Goal: Task Accomplishment & Management: Manage account settings

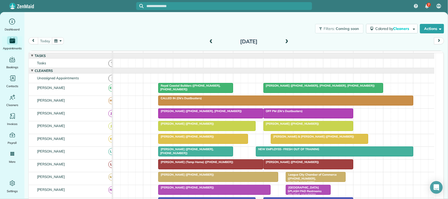
click at [59, 38] on button "button" at bounding box center [58, 40] width 12 height 7
click at [123, 45] on link "Next" at bounding box center [122, 44] width 14 height 13
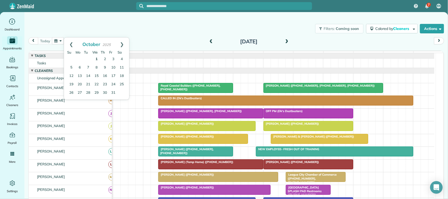
click at [97, 59] on link "1" at bounding box center [96, 59] width 8 height 8
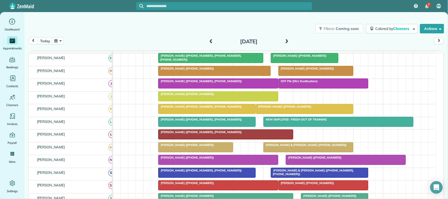
scroll to position [33, 0]
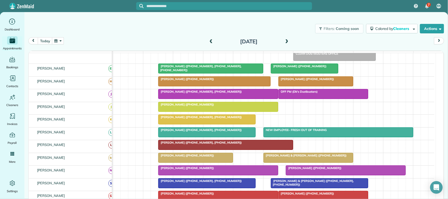
drag, startPoint x: 283, startPoint y: 124, endPoint x: 267, endPoint y: 66, distance: 60.3
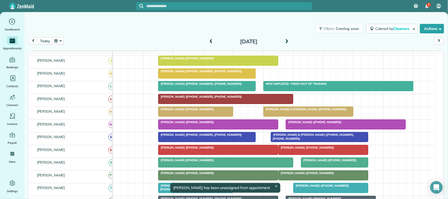
scroll to position [0, 0]
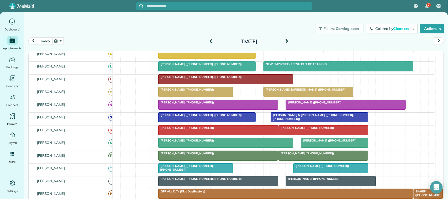
click at [42, 42] on button "today" at bounding box center [45, 40] width 14 height 7
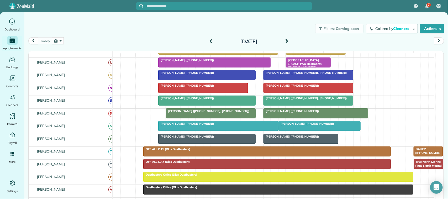
scroll to position [127, 0]
click at [53, 39] on button "button" at bounding box center [58, 40] width 12 height 7
click at [121, 44] on link "Next" at bounding box center [122, 44] width 14 height 13
click at [69, 45] on link "Prev" at bounding box center [71, 44] width 14 height 13
click at [90, 91] on link "30" at bounding box center [88, 93] width 8 height 8
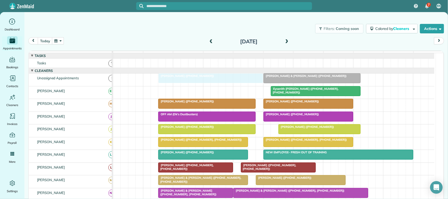
drag, startPoint x: 186, startPoint y: 98, endPoint x: 187, endPoint y: 91, distance: 7.2
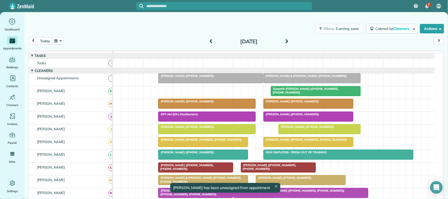
click at [45, 42] on button "today" at bounding box center [45, 40] width 14 height 7
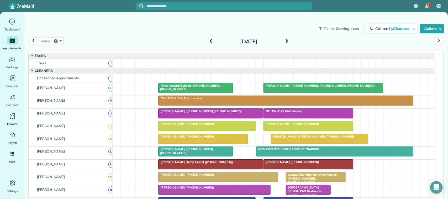
click at [61, 39] on button "button" at bounding box center [58, 40] width 12 height 7
click at [122, 46] on link "Next" at bounding box center [122, 44] width 14 height 13
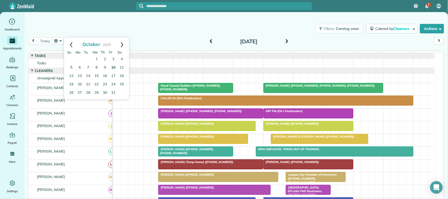
click at [114, 68] on link "10" at bounding box center [113, 68] width 8 height 8
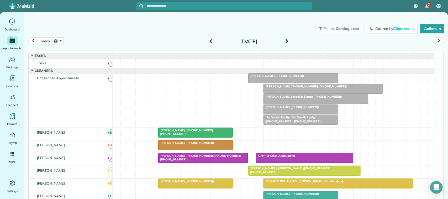
click at [50, 39] on button "today" at bounding box center [45, 40] width 14 height 7
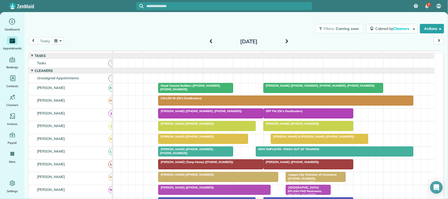
click at [60, 41] on button "button" at bounding box center [58, 40] width 12 height 7
click at [122, 44] on link "Next" at bounding box center [122, 44] width 14 height 13
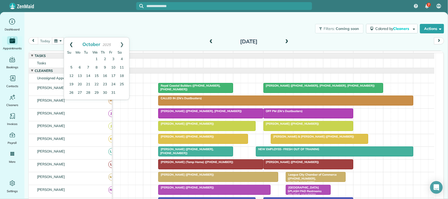
click at [72, 46] on link "Prev" at bounding box center [71, 44] width 14 height 13
click at [121, 43] on link "Next" at bounding box center [122, 44] width 14 height 13
click at [191, 33] on div "Filters: Coming soon Colored by Cleaners Color by Cleaner Color by Team Color b…" at bounding box center [236, 28] width 424 height 17
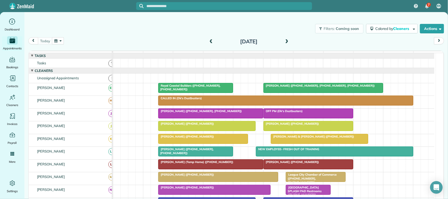
click at [60, 41] on button "button" at bounding box center [58, 40] width 12 height 7
click at [90, 89] on link "30" at bounding box center [88, 93] width 8 height 8
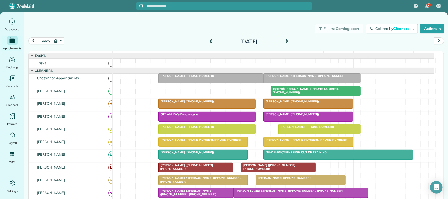
click at [211, 83] on div at bounding box center [211, 78] width 104 height 9
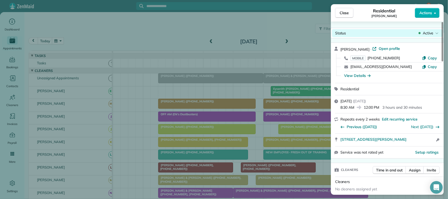
click at [430, 34] on span "Active" at bounding box center [428, 32] width 11 height 5
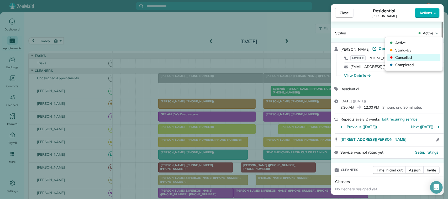
click at [423, 58] on span "Cancelled" at bounding box center [418, 57] width 44 height 5
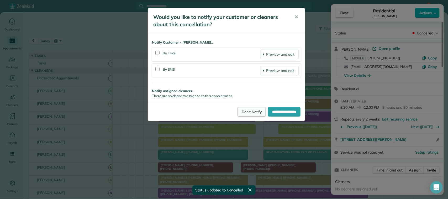
click at [250, 112] on link "Don't Notify" at bounding box center [252, 111] width 28 height 9
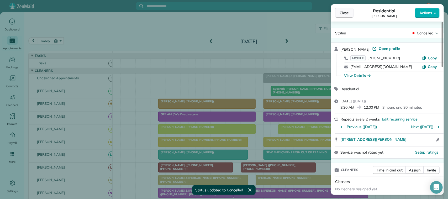
click at [345, 16] on button "Close" at bounding box center [344, 13] width 18 height 10
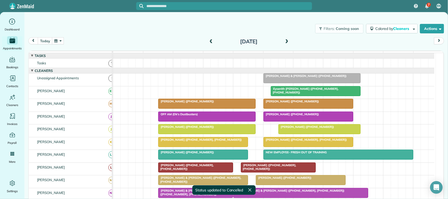
click at [287, 41] on span at bounding box center [287, 41] width 6 height 5
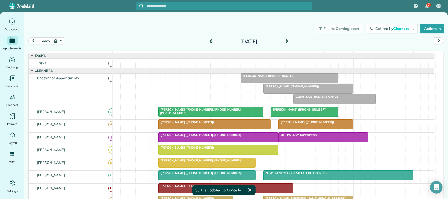
click at [271, 83] on div at bounding box center [289, 78] width 97 height 9
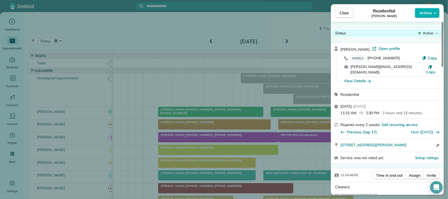
click at [424, 35] on span "Active" at bounding box center [428, 32] width 11 height 5
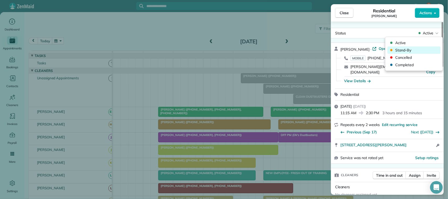
click at [422, 53] on div "Stand-By" at bounding box center [414, 49] width 53 height 7
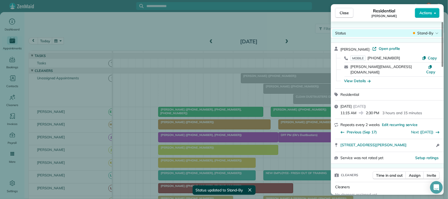
click at [436, 33] on icon at bounding box center [437, 33] width 3 height 1
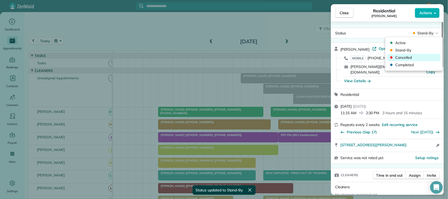
click at [426, 54] on div "Cancelled" at bounding box center [414, 57] width 53 height 7
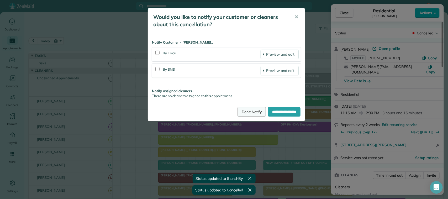
click at [250, 112] on link "Don't Notify" at bounding box center [252, 111] width 28 height 9
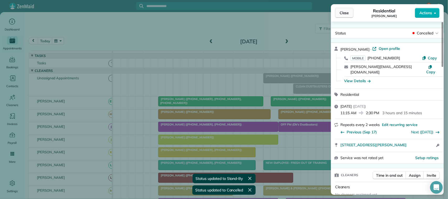
click at [343, 15] on span "Close" at bounding box center [344, 12] width 9 height 5
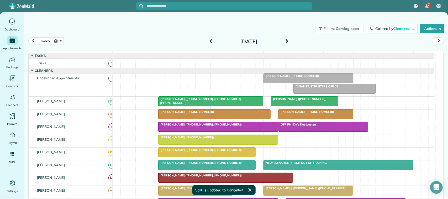
click at [43, 47] on div "today Wednesday Oct 1, 2025 function(groupId) { return _("Cleaners"); } 7am 8am…" at bounding box center [236, 118] width 416 height 162
click at [46, 39] on button "today" at bounding box center [45, 40] width 14 height 7
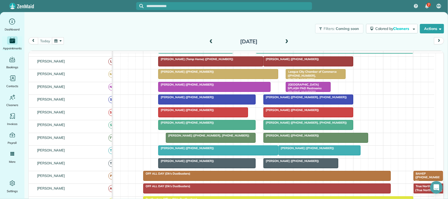
scroll to position [131, 0]
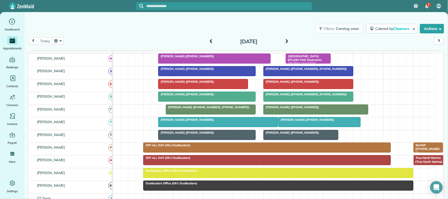
click at [284, 84] on span "[PERSON_NAME] ([PHONE_NUMBER])" at bounding box center [291, 82] width 56 height 4
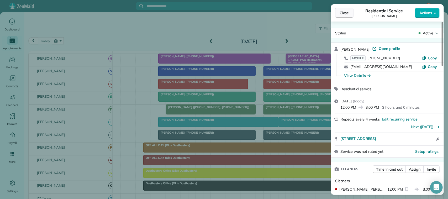
click at [349, 17] on button "Close" at bounding box center [344, 13] width 18 height 10
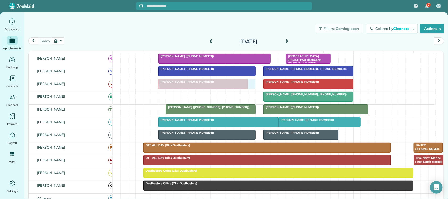
drag, startPoint x: 187, startPoint y: 101, endPoint x: 185, endPoint y: 92, distance: 9.3
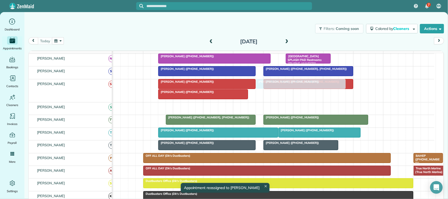
drag, startPoint x: 283, startPoint y: 112, endPoint x: 276, endPoint y: 88, distance: 24.8
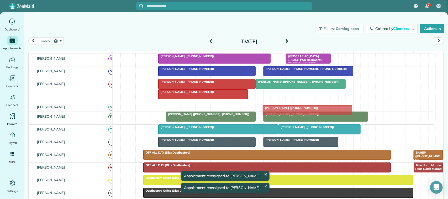
drag, startPoint x: 282, startPoint y: 99, endPoint x: 282, endPoint y: 107, distance: 7.9
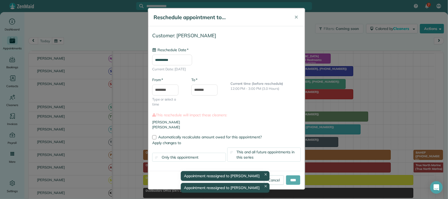
type input "**********"
click at [297, 179] on input "****" at bounding box center [293, 179] width 14 height 9
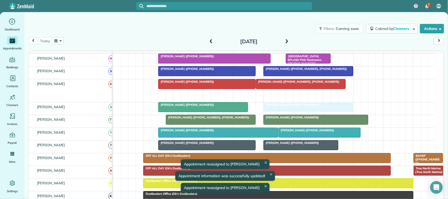
drag, startPoint x: 274, startPoint y: 101, endPoint x: 271, endPoint y: 118, distance: 17.2
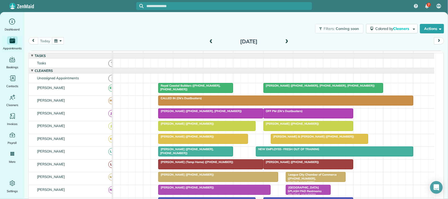
click at [284, 41] on span at bounding box center [287, 41] width 6 height 5
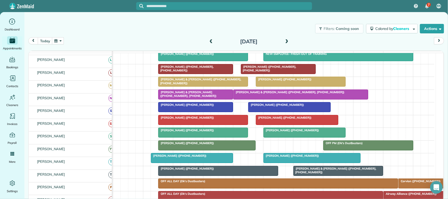
scroll to position [98, 0]
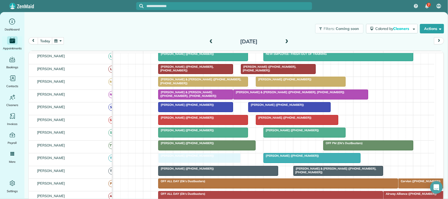
drag, startPoint x: 173, startPoint y: 168, endPoint x: 177, endPoint y: 168, distance: 4.0
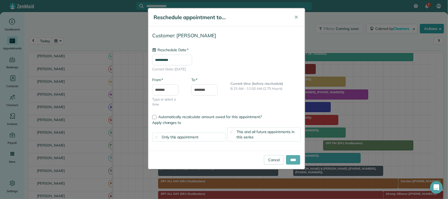
type input "**********"
click at [292, 160] on input "****" at bounding box center [293, 159] width 14 height 9
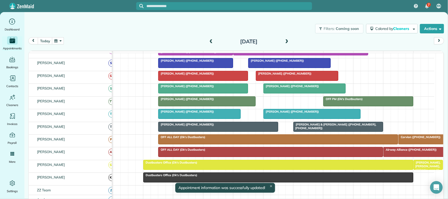
scroll to position [131, 0]
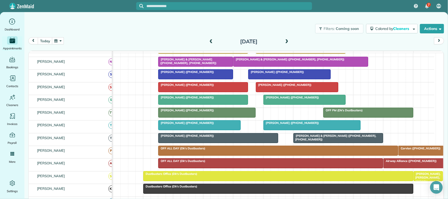
click at [284, 43] on span at bounding box center [287, 41] width 6 height 5
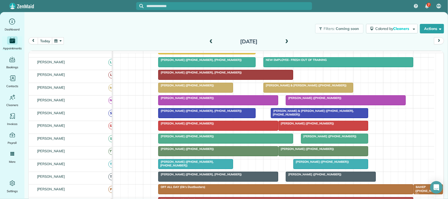
scroll to position [142, 0]
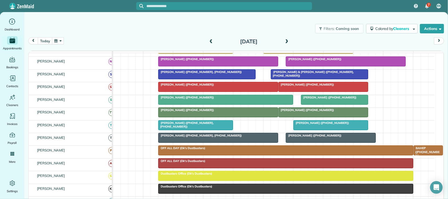
click at [286, 39] on span at bounding box center [287, 41] width 6 height 5
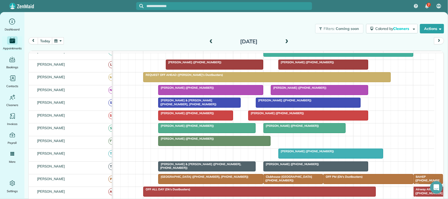
scroll to position [131, 0]
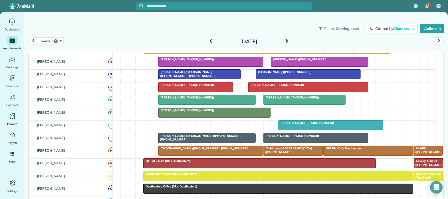
click at [44, 38] on button "today" at bounding box center [45, 40] width 14 height 7
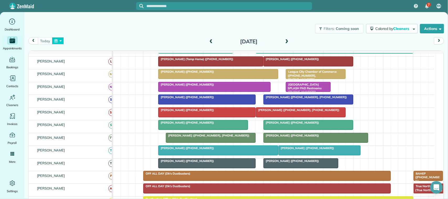
click at [56, 40] on button "button" at bounding box center [58, 40] width 12 height 7
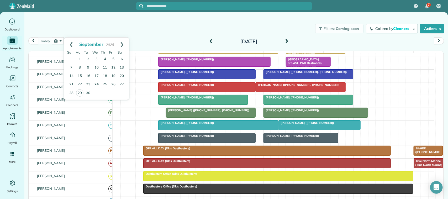
click at [97, 86] on link "24" at bounding box center [96, 84] width 8 height 8
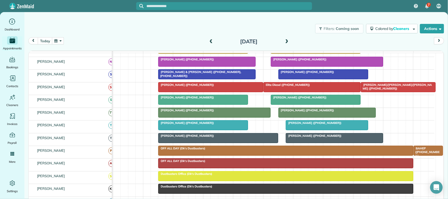
click at [308, 125] on span "Mike Schieb (+18326200476)" at bounding box center [314, 123] width 56 height 4
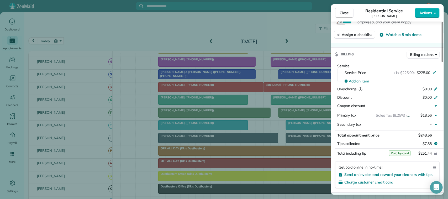
scroll to position [197, 0]
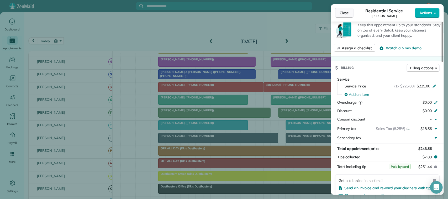
click at [348, 11] on span "Close" at bounding box center [344, 12] width 9 height 5
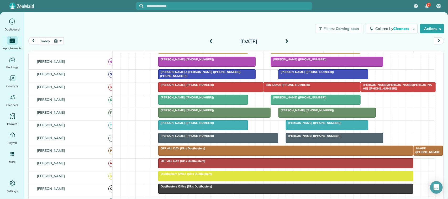
click at [295, 66] on div at bounding box center [327, 61] width 112 height 9
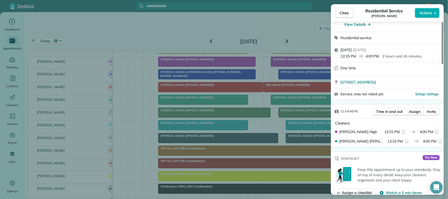
scroll to position [35, 0]
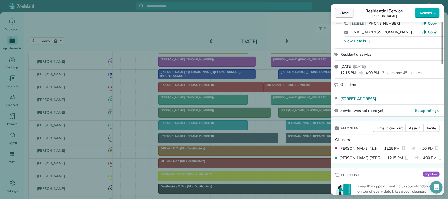
click at [341, 14] on span "Close" at bounding box center [344, 12] width 9 height 5
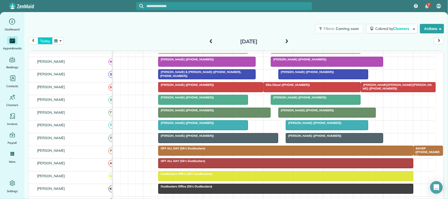
click at [44, 41] on button "today" at bounding box center [45, 40] width 14 height 7
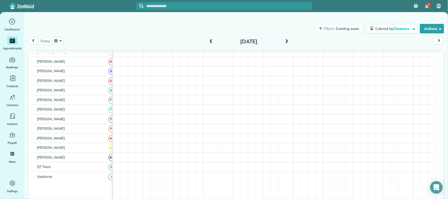
scroll to position [128, 0]
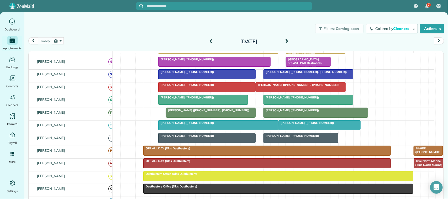
click at [289, 105] on div at bounding box center [308, 99] width 89 height 9
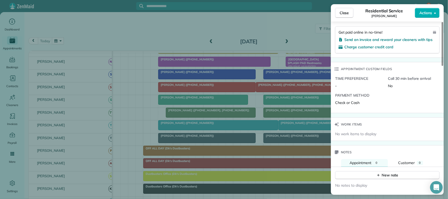
scroll to position [394, 0]
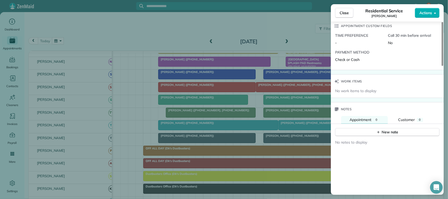
click at [346, 12] on span "Close" at bounding box center [344, 12] width 9 height 5
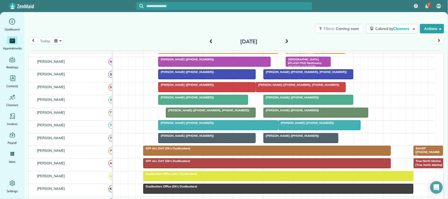
click at [79, 27] on div "Filters: Coming soon Colored by Cleaners Color by Cleaner Color by Team Color b…" at bounding box center [236, 28] width 424 height 17
click at [63, 39] on button "button" at bounding box center [58, 40] width 12 height 7
click at [13, 80] on icon "Main" at bounding box center [12, 78] width 8 height 8
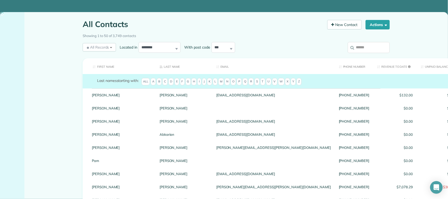
click at [373, 52] on input "search" at bounding box center [369, 47] width 42 height 11
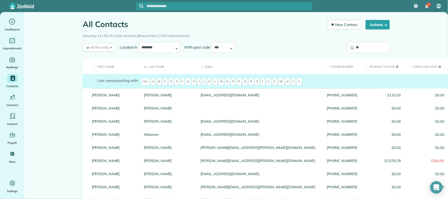
click at [368, 49] on input "**" at bounding box center [369, 47] width 42 height 11
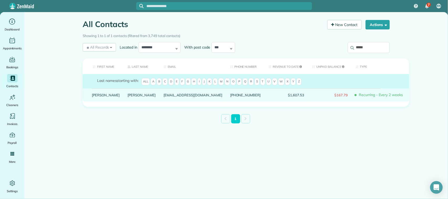
type input "*****"
click at [128, 97] on link "Krapf" at bounding box center [142, 95] width 28 height 4
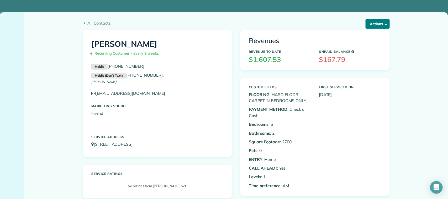
click at [380, 26] on button "Actions" at bounding box center [378, 23] width 24 height 9
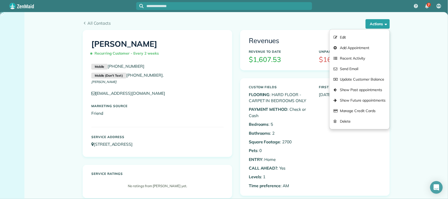
click at [283, 27] on div "All Contacts Actions Edit Add Appointment Recent Activity Send Email Update Cus…" at bounding box center [236, 25] width 307 height 10
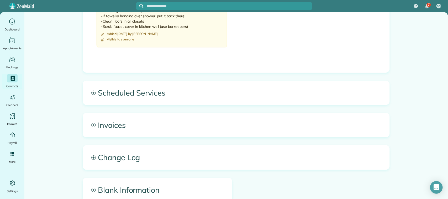
scroll to position [295, 0]
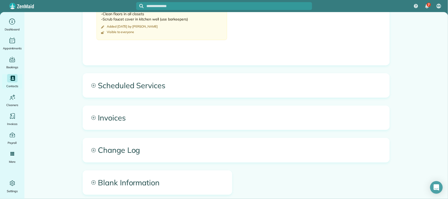
click at [120, 96] on span "Scheduled Services" at bounding box center [236, 86] width 307 height 24
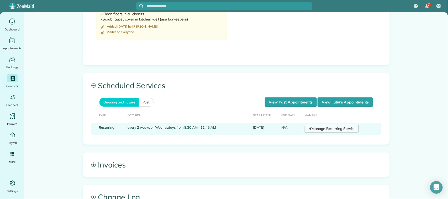
click at [328, 128] on link "Manage Recurring Service" at bounding box center [332, 129] width 54 height 8
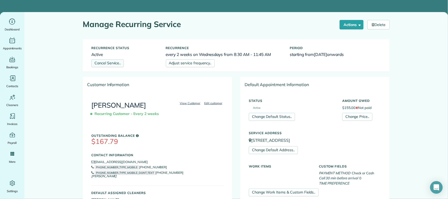
click at [105, 66] on link "Cancel Service.." at bounding box center [107, 63] width 33 height 8
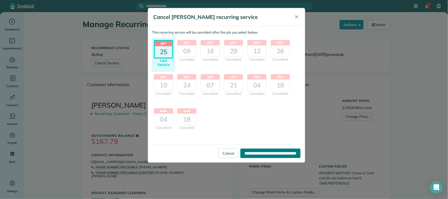
click at [255, 154] on input "**********" at bounding box center [271, 153] width 60 height 9
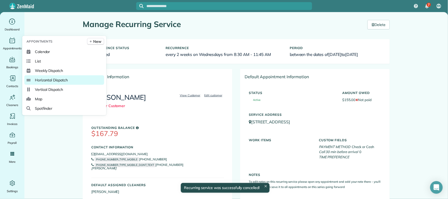
click at [58, 81] on span "Horizontal Dispatch" at bounding box center [51, 79] width 33 height 5
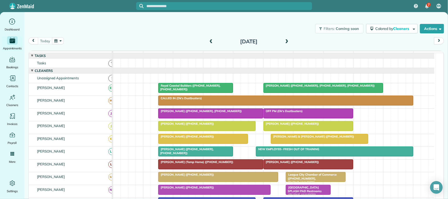
click at [58, 40] on button "button" at bounding box center [58, 40] width 12 height 7
click at [75, 30] on div "Filters: Coming soon Colored by Cleaners Color by Cleaner Color by Team Color b…" at bounding box center [236, 28] width 424 height 17
click at [49, 36] on div "Filters: Coming soon Colored by Cleaners Color by Cleaner Color by Team Color b…" at bounding box center [236, 28] width 424 height 17
click at [43, 41] on div "[DATE] [DATE]" at bounding box center [236, 42] width 416 height 10
click at [91, 37] on div "[DATE] [DATE]" at bounding box center [236, 42] width 416 height 10
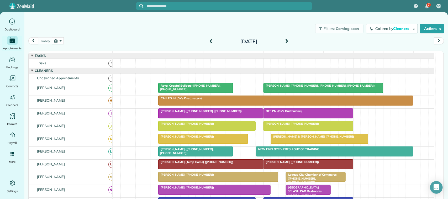
click at [56, 39] on button "button" at bounding box center [58, 40] width 12 height 7
click at [151, 43] on div "[DATE] [DATE]" at bounding box center [236, 42] width 416 height 10
click at [137, 34] on div "Filters: Coming soon Colored by Cleaners Color by Cleaner Color by Team Color b…" at bounding box center [236, 28] width 424 height 17
click at [175, 138] on span "[PERSON_NAME] ([PHONE_NUMBER])" at bounding box center [186, 137] width 56 height 4
click at [213, 138] on div "[PERSON_NAME] ([PHONE_NUMBER])" at bounding box center [203, 137] width 87 height 4
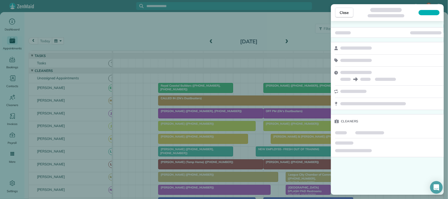
click at [345, 19] on div "Close" at bounding box center [387, 12] width 113 height 17
click at [345, 14] on span "Close" at bounding box center [344, 12] width 9 height 5
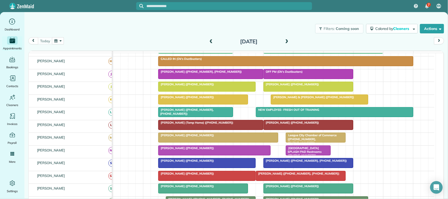
scroll to position [33, 0]
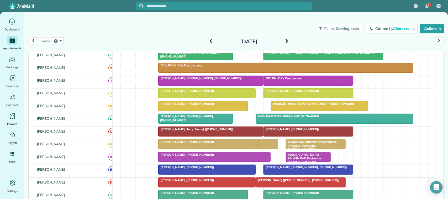
click at [194, 111] on div at bounding box center [203, 105] width 89 height 9
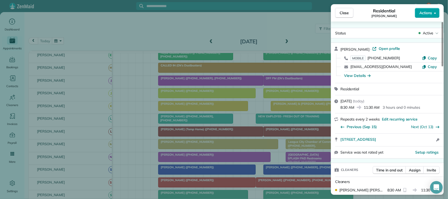
click at [422, 15] on span "Actions" at bounding box center [426, 12] width 13 height 5
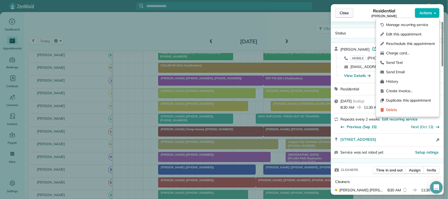
click at [350, 10] on button "Close" at bounding box center [344, 13] width 18 height 10
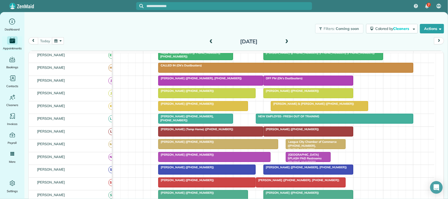
click at [204, 98] on div at bounding box center [207, 93] width 97 height 9
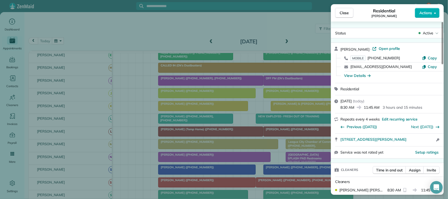
click at [427, 14] on span "Actions" at bounding box center [426, 12] width 13 height 5
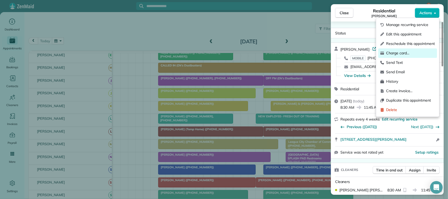
click at [416, 49] on div "Charge card…" at bounding box center [408, 53] width 59 height 9
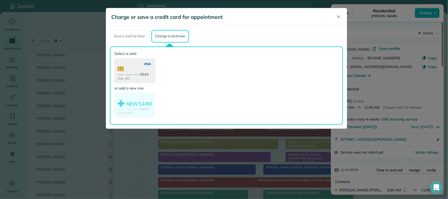
click at [140, 77] on use at bounding box center [135, 70] width 40 height 25
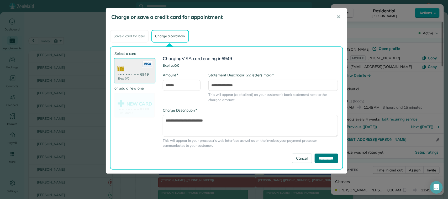
click at [324, 157] on input "**********" at bounding box center [326, 158] width 23 height 9
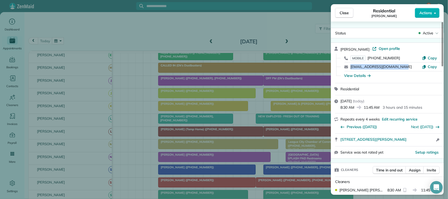
drag, startPoint x: 406, startPoint y: 69, endPoint x: 350, endPoint y: 66, distance: 56.0
click at [350, 66] on div "[EMAIL_ADDRESS][DOMAIN_NAME] Copy" at bounding box center [391, 67] width 100 height 9
copy link "[EMAIL_ADDRESS][DOMAIN_NAME]"
click at [342, 17] on button "Close" at bounding box center [344, 13] width 18 height 10
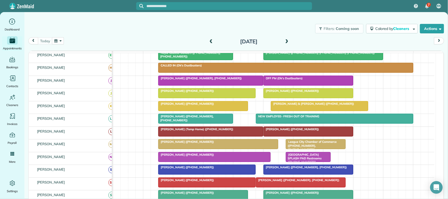
click at [171, 136] on div at bounding box center [211, 131] width 104 height 9
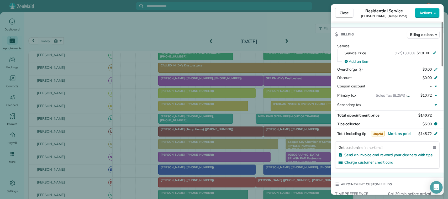
scroll to position [230, 0]
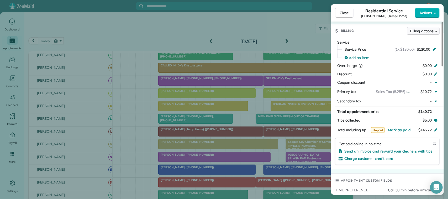
click at [423, 30] on span "Billing actions" at bounding box center [422, 30] width 23 height 5
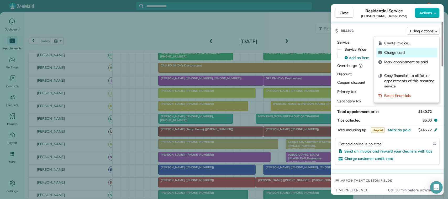
click at [412, 53] on span "Charge card" at bounding box center [410, 52] width 51 height 5
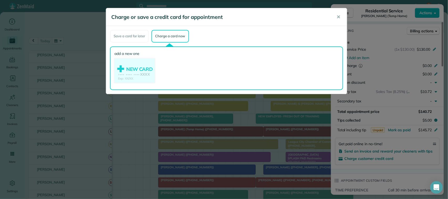
click at [141, 67] on use at bounding box center [135, 70] width 40 height 25
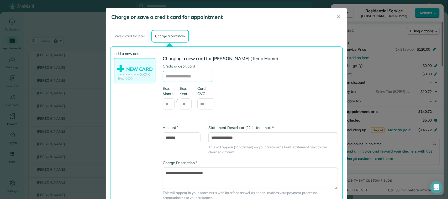
click at [192, 76] on input "text" at bounding box center [188, 76] width 50 height 11
type input "**********"
type input "**"
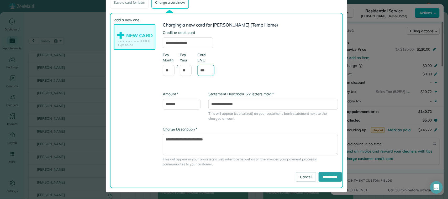
scroll to position [34, 0]
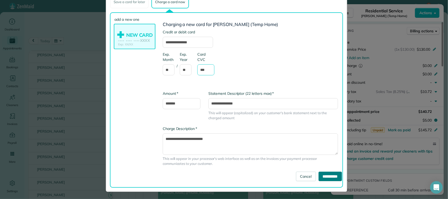
type input "***"
click at [322, 174] on input "**********" at bounding box center [330, 176] width 23 height 9
type input "**********"
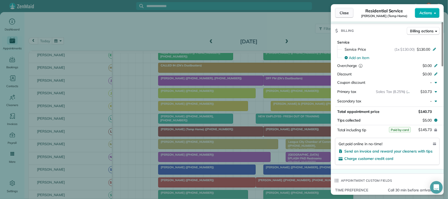
click at [345, 15] on span "Close" at bounding box center [344, 12] width 9 height 5
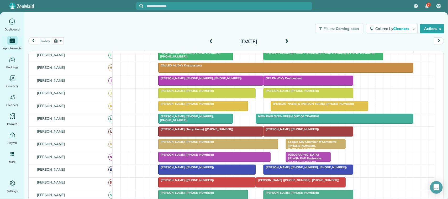
click at [232, 136] on div at bounding box center [211, 131] width 104 height 9
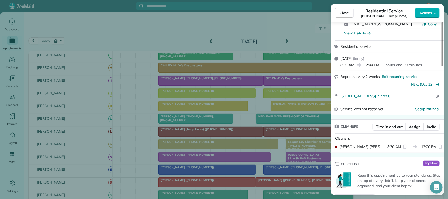
scroll to position [164, 0]
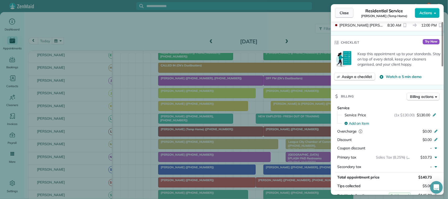
click at [349, 14] on span "Close" at bounding box center [344, 12] width 9 height 5
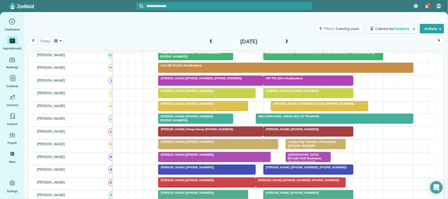
click at [284, 60] on div at bounding box center [324, 54] width 120 height 9
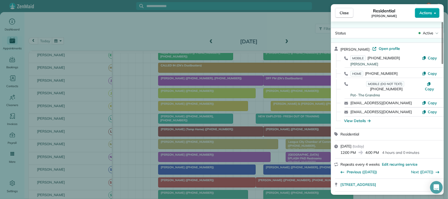
click at [431, 13] on span "Actions" at bounding box center [426, 12] width 13 height 5
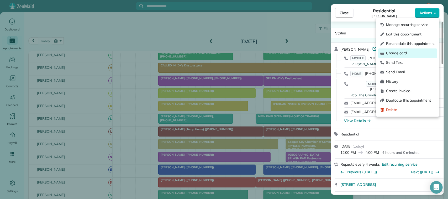
click at [414, 52] on span "Charge card…" at bounding box center [411, 53] width 49 height 5
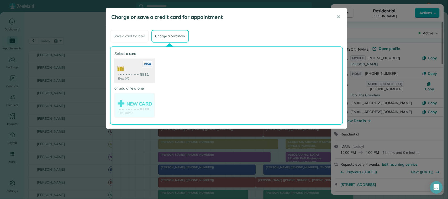
click at [150, 71] on use at bounding box center [135, 70] width 40 height 25
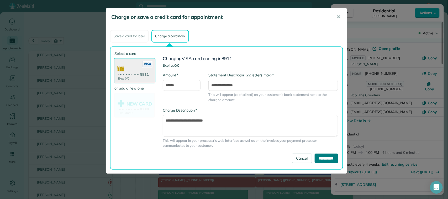
click at [318, 155] on input "**********" at bounding box center [326, 158] width 23 height 9
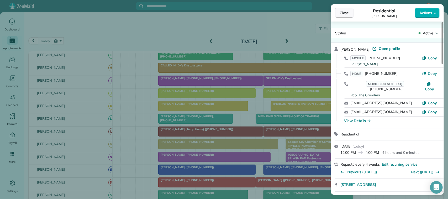
click at [346, 15] on span "Close" at bounding box center [344, 12] width 9 height 5
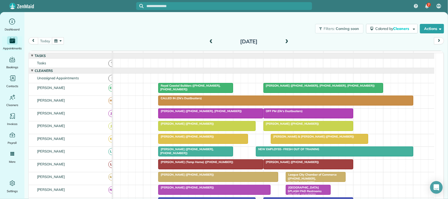
click at [192, 118] on div at bounding box center [211, 113] width 104 height 9
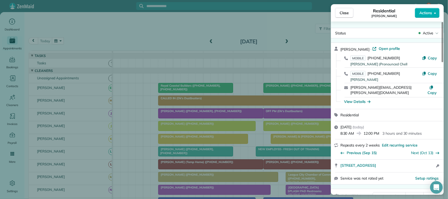
click at [429, 15] on span "Actions" at bounding box center [426, 12] width 13 height 5
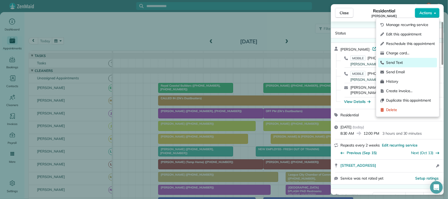
click at [402, 59] on div "Send Text" at bounding box center [408, 62] width 59 height 9
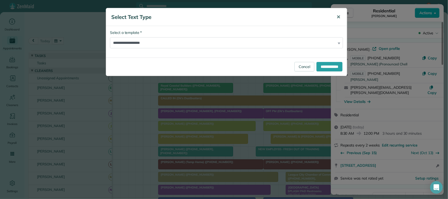
click at [334, 15] on button "✕" at bounding box center [339, 17] width 12 height 13
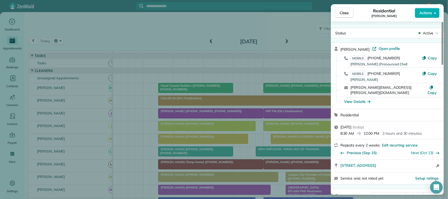
click at [417, 12] on button "Actions" at bounding box center [427, 13] width 25 height 10
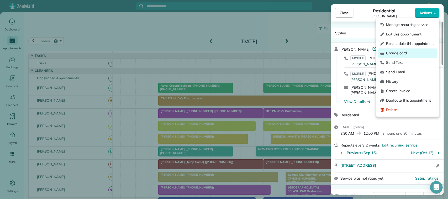
click at [410, 52] on span "Charge card…" at bounding box center [411, 53] width 49 height 5
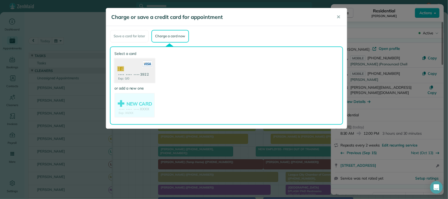
click at [148, 73] on use at bounding box center [135, 70] width 40 height 25
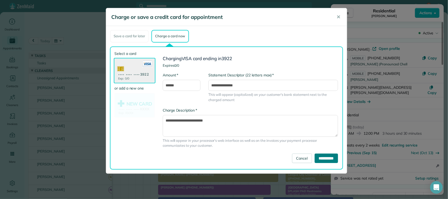
click at [327, 157] on input "**********" at bounding box center [326, 158] width 23 height 9
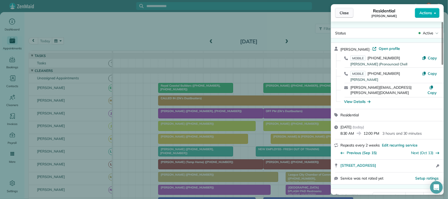
click at [346, 13] on span "Close" at bounding box center [344, 12] width 9 height 5
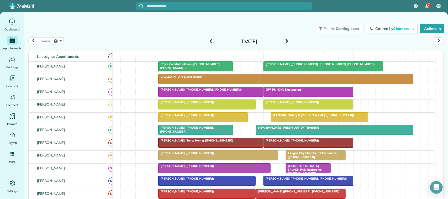
scroll to position [33, 0]
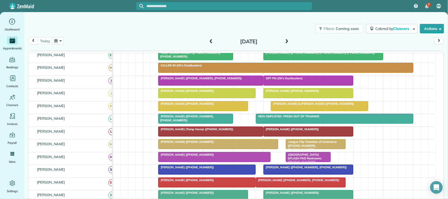
click at [198, 123] on div at bounding box center [196, 118] width 74 height 9
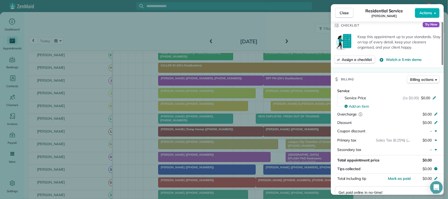
scroll to position [196, 0]
click at [426, 98] on span "$0.00" at bounding box center [425, 98] width 9 height 5
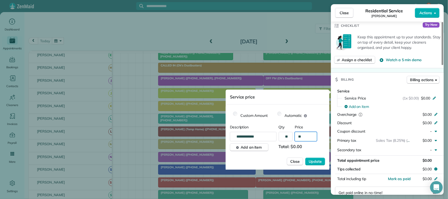
click at [310, 133] on input "**" at bounding box center [306, 136] width 22 height 9
click at [310, 134] on input "**" at bounding box center [306, 136] width 22 height 9
type input "******"
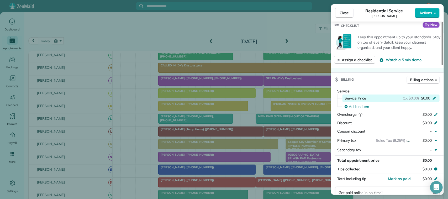
click at [427, 99] on span "$0.00" at bounding box center [425, 98] width 9 height 5
click at [416, 97] on span "(1x $0.00)" at bounding box center [411, 98] width 16 height 5
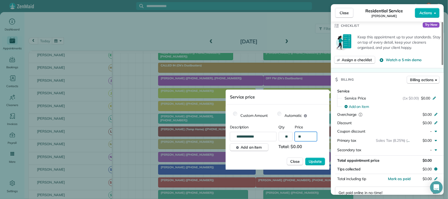
click at [314, 134] on input "**" at bounding box center [306, 136] width 22 height 9
type input "******"
click at [318, 161] on span "Update" at bounding box center [315, 161] width 13 height 5
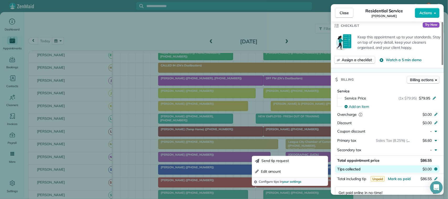
click at [427, 169] on span "$0.00" at bounding box center [427, 169] width 9 height 5
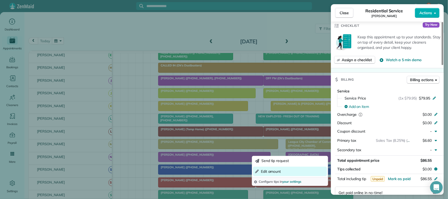
click at [303, 172] on button "Edit amount" at bounding box center [290, 171] width 74 height 9
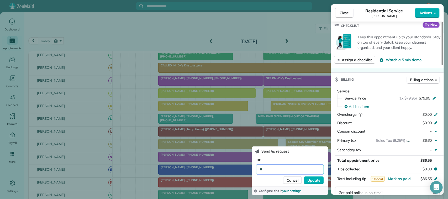
click at [298, 170] on input "**" at bounding box center [290, 169] width 68 height 9
type input "******"
click at [309, 179] on span "Update" at bounding box center [314, 180] width 13 height 5
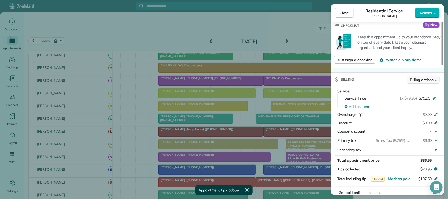
click at [425, 82] on span "Billing actions" at bounding box center [422, 79] width 23 height 5
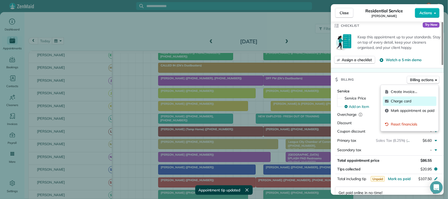
click at [413, 99] on span "Charge card" at bounding box center [413, 101] width 44 height 5
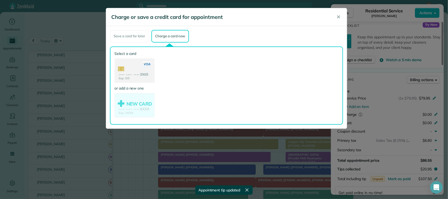
click at [144, 73] on use at bounding box center [134, 71] width 39 height 25
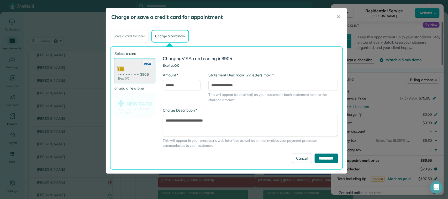
click at [330, 157] on input "**********" at bounding box center [326, 158] width 23 height 9
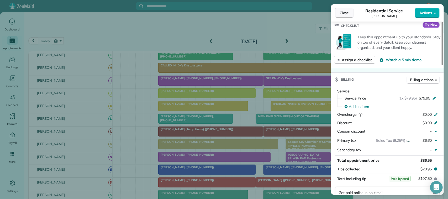
click at [346, 15] on span "Close" at bounding box center [344, 12] width 9 height 5
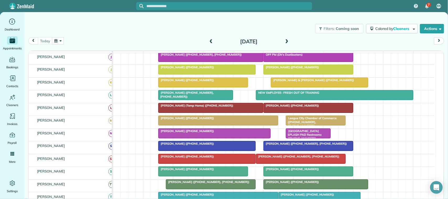
scroll to position [66, 0]
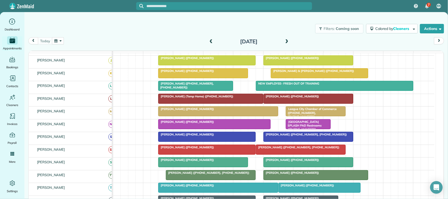
click at [304, 142] on div at bounding box center [308, 136] width 89 height 9
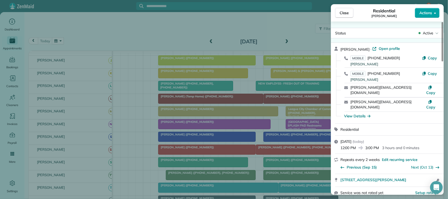
click at [430, 13] on span "Actions" at bounding box center [426, 12] width 13 height 5
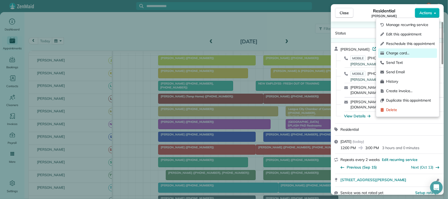
click at [412, 53] on span "Charge card…" at bounding box center [411, 53] width 49 height 5
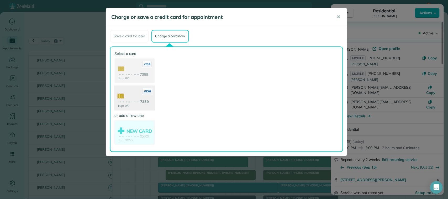
click at [150, 98] on use at bounding box center [135, 98] width 40 height 25
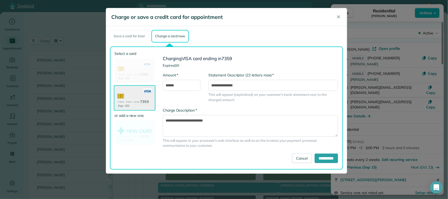
click at [320, 152] on div "**********" at bounding box center [250, 131] width 183 height 46
click at [320, 155] on input "**********" at bounding box center [326, 158] width 23 height 9
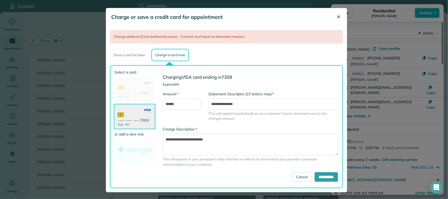
click at [334, 20] on button "✕" at bounding box center [339, 17] width 12 height 13
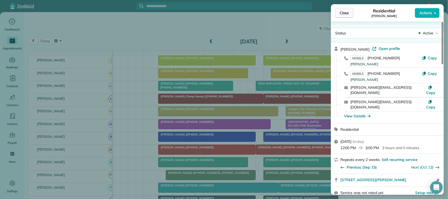
click at [352, 14] on button "Close" at bounding box center [344, 13] width 18 height 10
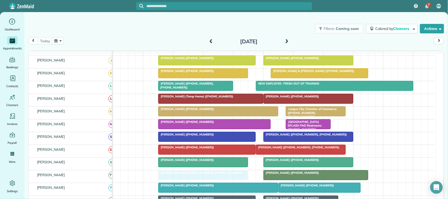
drag, startPoint x: 208, startPoint y: 180, endPoint x: 201, endPoint y: 179, distance: 6.6
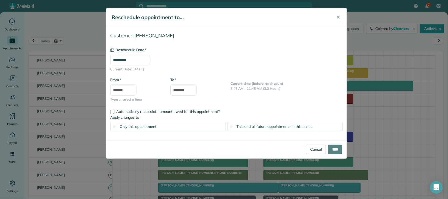
type input "**********"
click at [338, 149] on input "****" at bounding box center [335, 149] width 14 height 9
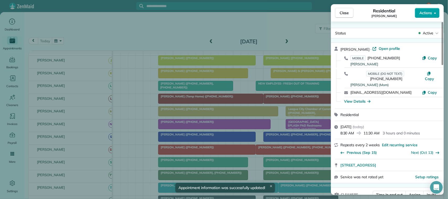
click at [424, 13] on span "Actions" at bounding box center [426, 12] width 13 height 5
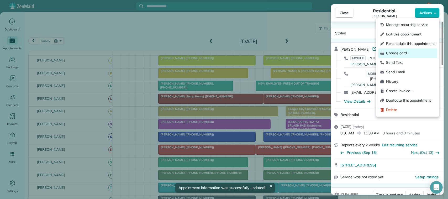
click at [411, 51] on span "Charge card…" at bounding box center [411, 53] width 49 height 5
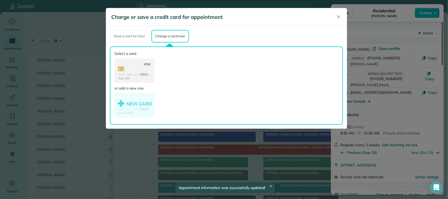
click at [150, 74] on use at bounding box center [134, 71] width 39 height 25
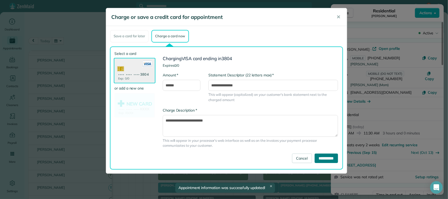
click at [329, 156] on input "**********" at bounding box center [326, 158] width 23 height 9
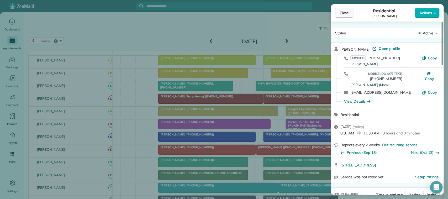
click at [352, 14] on button "Close" at bounding box center [344, 13] width 18 height 10
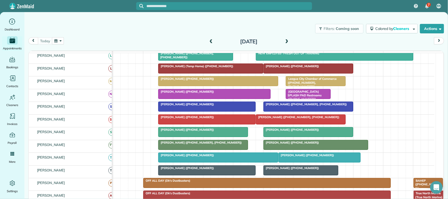
scroll to position [98, 0]
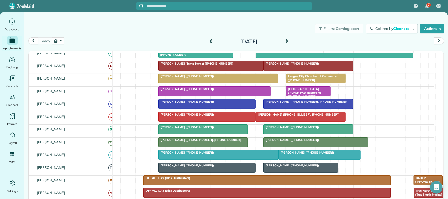
click at [307, 154] on span "[PERSON_NAME] ([PHONE_NUMBER])" at bounding box center [306, 153] width 56 height 4
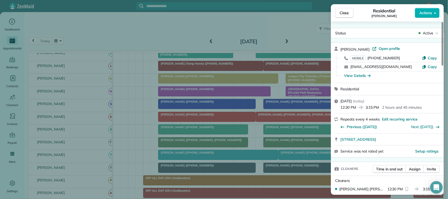
click at [431, 12] on span "Actions" at bounding box center [426, 12] width 13 height 5
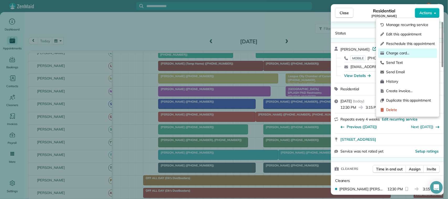
click at [414, 55] on span "Charge card…" at bounding box center [411, 53] width 49 height 5
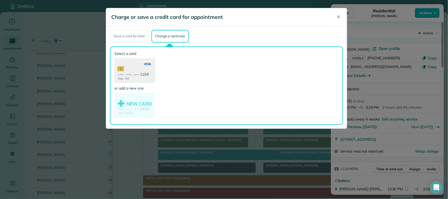
click at [136, 73] on use at bounding box center [135, 70] width 40 height 25
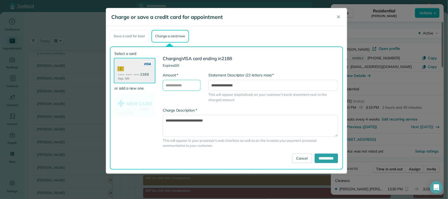
click at [187, 85] on input "* Amount" at bounding box center [182, 85] width 38 height 11
type input "******"
click at [319, 158] on input "**********" at bounding box center [326, 158] width 23 height 9
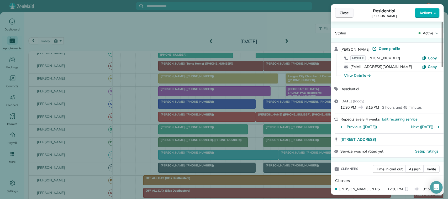
click at [348, 12] on span "Close" at bounding box center [344, 12] width 9 height 5
